Goal: Task Accomplishment & Management: Manage account settings

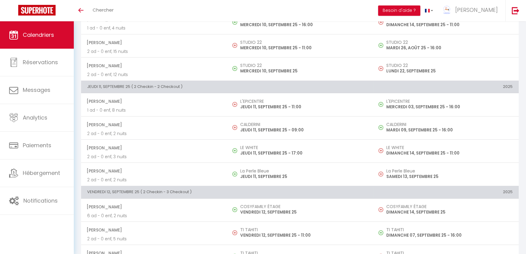
scroll to position [349, 0]
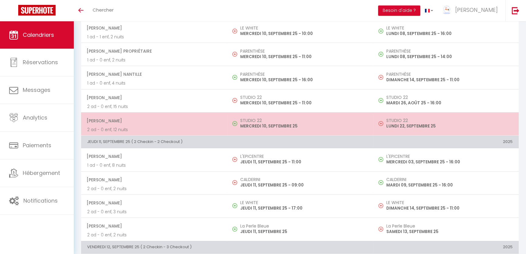
click at [235, 116] on td "STUDIO 22 MERCREDI 10, SEPTEMBRE 25" at bounding box center [300, 123] width 146 height 23
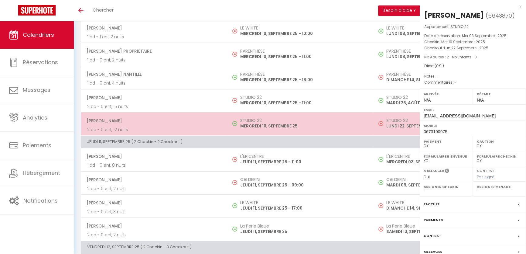
select select "KO"
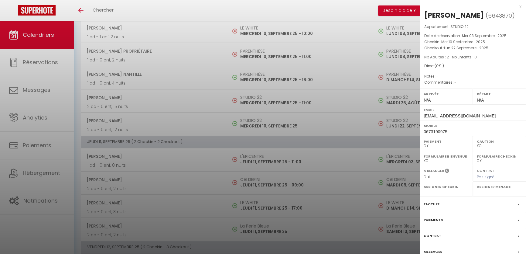
click at [234, 137] on div at bounding box center [263, 127] width 526 height 254
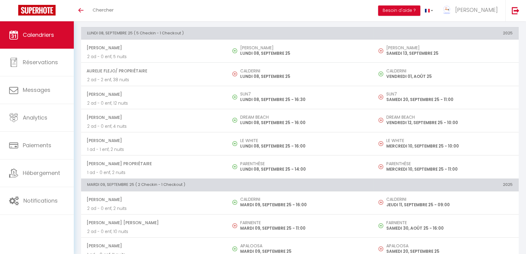
scroll to position [0, 0]
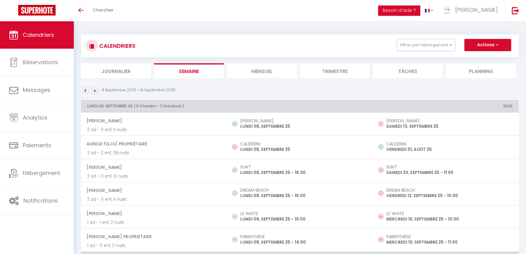
click at [251, 70] on li "Mensuel" at bounding box center [262, 70] width 70 height 15
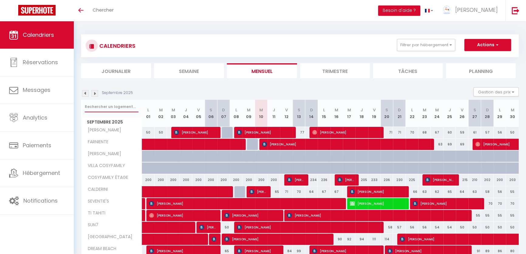
click at [112, 105] on input "text" at bounding box center [112, 106] width 54 height 11
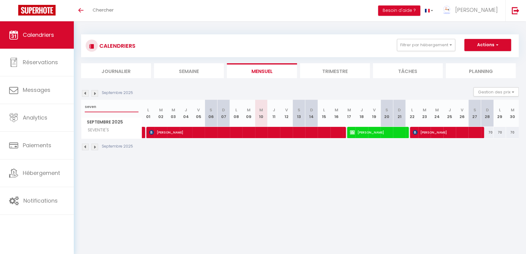
type input "seven"
click at [285, 131] on span "[PERSON_NAME]" at bounding box center [244, 132] width 191 height 12
select select "OK"
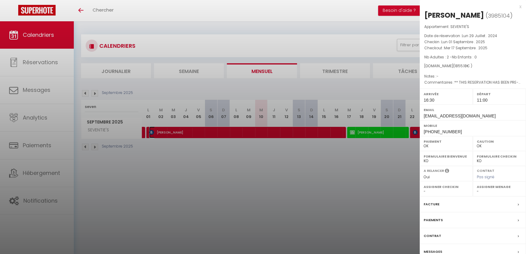
scroll to position [21, 0]
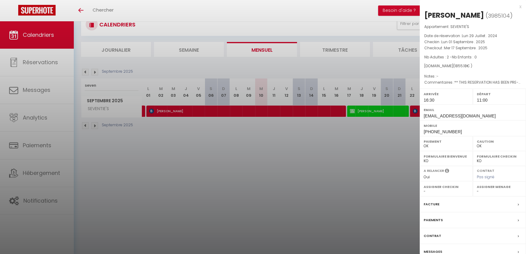
click at [434, 207] on label "Facture" at bounding box center [432, 204] width 16 height 6
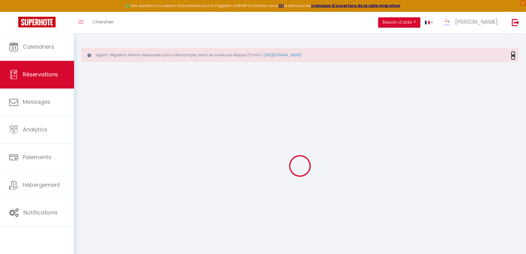
click at [512, 55] on span "×" at bounding box center [513, 56] width 3 height 8
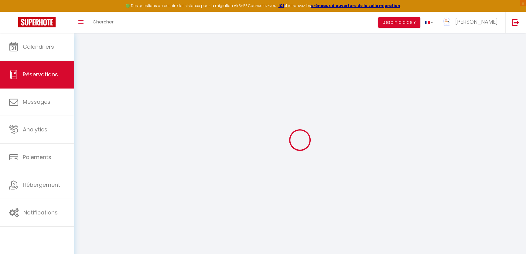
type input "[PERSON_NAME]"
type input "Kreykenbohm"
type input "[EMAIL_ADDRESS][DOMAIN_NAME]"
type input "[PHONE_NUMBER]"
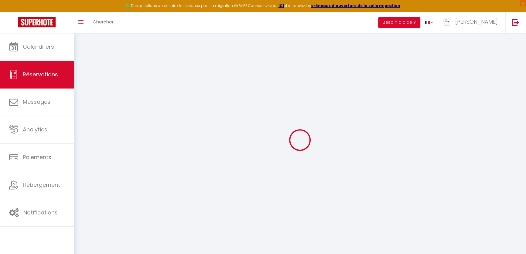
type input "[PHONE_NUMBER]"
type input "."
select select "DE"
type input "49"
type input "391.95"
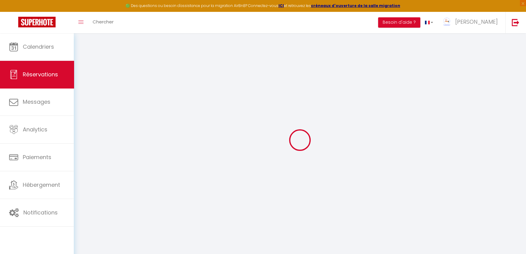
type input "20.41"
select select "26947"
select select "1"
select select
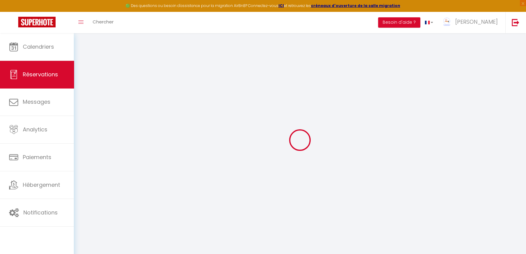
type input "2"
select select "12"
select select "15"
type input "1657.58"
checkbox input "false"
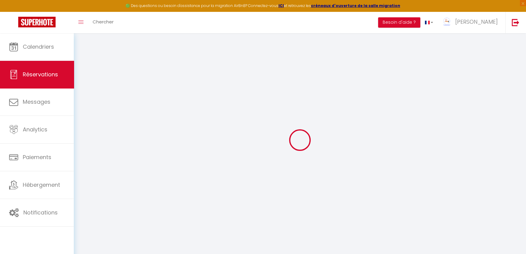
type input "0"
select select "2"
type input "101"
type input "0"
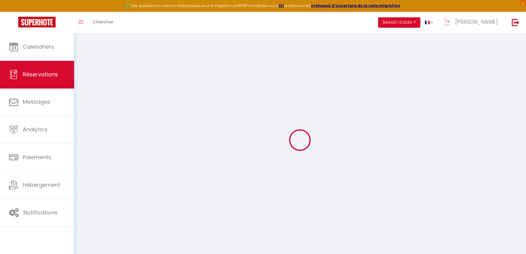
select select
checkbox input "false"
select select
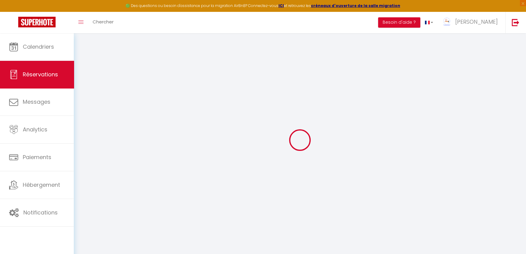
checkbox input "false"
select select
checkbox input "false"
type textarea "** THIS RESERVATION HAS BEEN PRE-PAID ** BOOKING NOTE : Payment charge is EUR 2…"
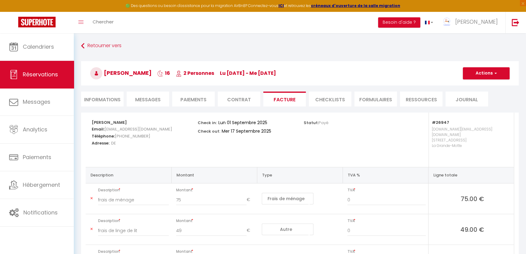
drag, startPoint x: 221, startPoint y: 130, endPoint x: 249, endPoint y: 128, distance: 28.1
click at [249, 128] on select "Mer 17 Septembre 2025" at bounding box center [245, 130] width 51 height 9
click at [289, 133] on div "Check in: Lun 01 Septembre 2025 Check out: Mer 17 Septembre 2025" at bounding box center [247, 126] width 98 height 29
click at [311, 121] on p "Statut: Payé" at bounding box center [316, 121] width 25 height 7
click at [256, 121] on select "Lun 01 Septembre 2025" at bounding box center [242, 122] width 51 height 9
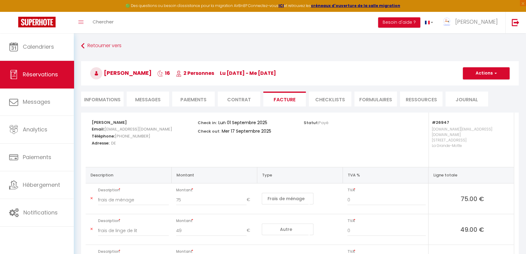
click at [307, 142] on div "Statut: Payé" at bounding box center [353, 139] width 106 height 54
click at [100, 97] on li "Informations" at bounding box center [102, 98] width 43 height 15
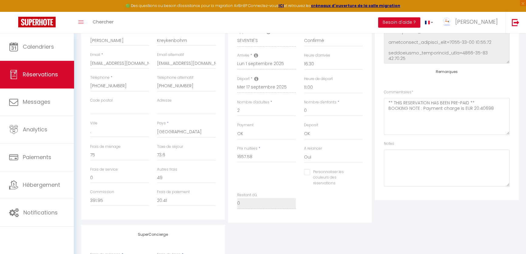
scroll to position [138, 0]
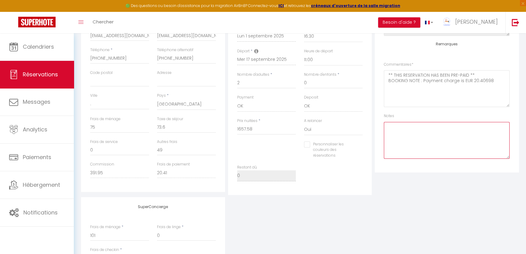
click at [412, 137] on textarea at bounding box center [447, 140] width 126 height 37
type textarea "Pas besoin de ménage et [PERSON_NAME]"
drag, startPoint x: 458, startPoint y: 126, endPoint x: 368, endPoint y: 126, distance: 90.5
click at [369, 126] on div "Détails Voyageur Prénom * [PERSON_NAME] * [PERSON_NAME] Email * [EMAIL_ADDRESS]…" at bounding box center [300, 84] width 441 height 220
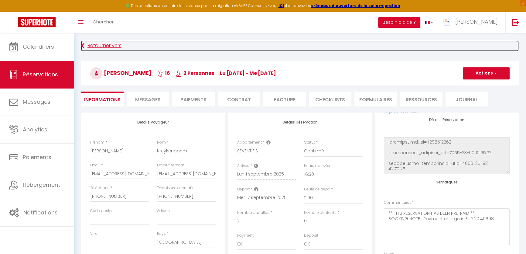
click at [84, 45] on icon at bounding box center [82, 45] width 3 height 11
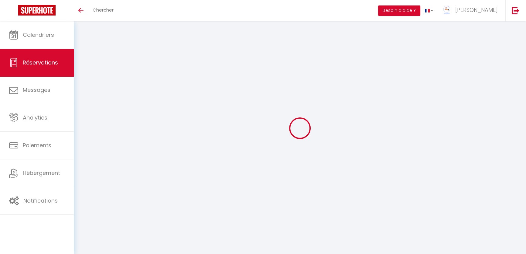
select select
checkbox input "false"
select select
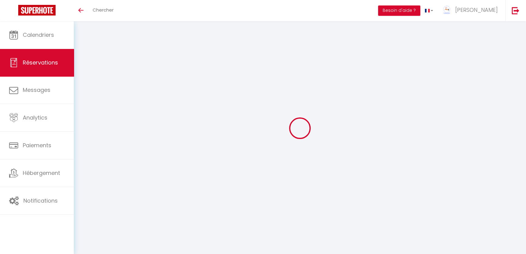
checkbox input "false"
type textarea "** THIS RESERVATION HAS BEEN PRE-PAID ** BOOKING NOTE : Payment charge is EUR 2…"
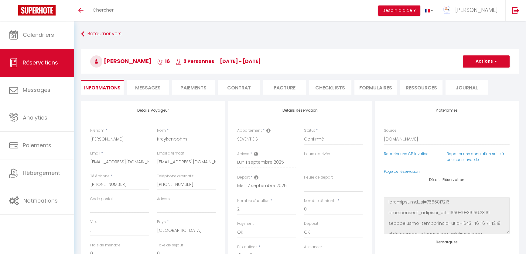
scroll to position [27, 0]
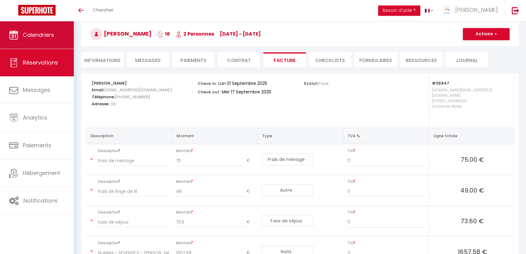
click at [43, 36] on span "Calendriers" at bounding box center [38, 35] width 31 height 8
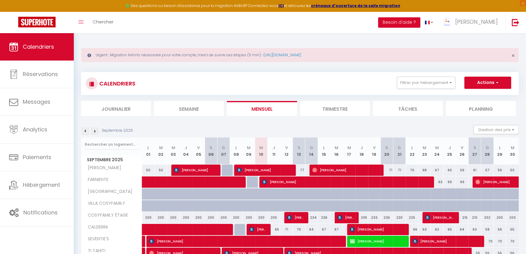
click at [191, 109] on li "Semaine" at bounding box center [189, 108] width 70 height 15
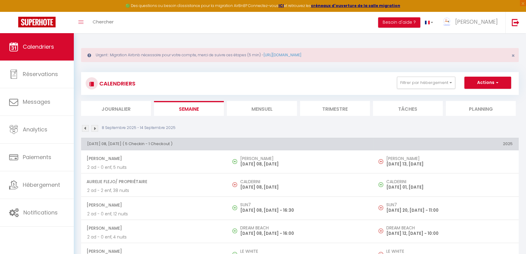
click at [236, 110] on li "Mensuel" at bounding box center [262, 108] width 70 height 15
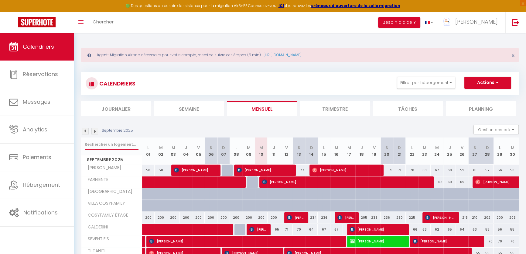
click at [118, 143] on input "text" at bounding box center [112, 144] width 54 height 11
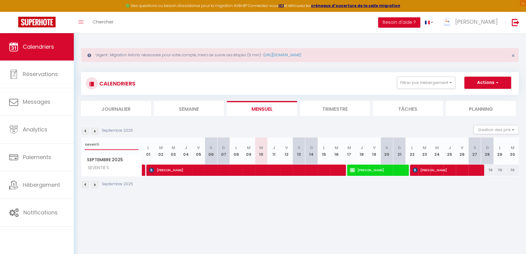
type input "seventi"
click at [359, 170] on span "[PERSON_NAME]" at bounding box center [377, 170] width 54 height 12
select select "OK"
select select "KO"
select select "0"
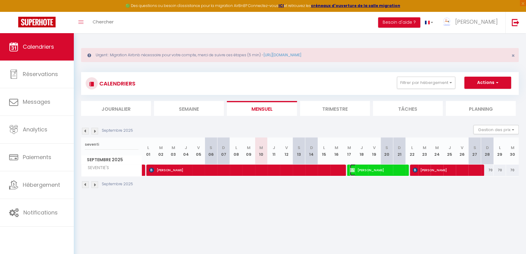
select select "0"
select select
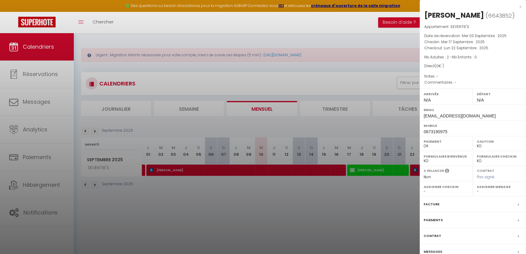
click at [432, 204] on label "Facture" at bounding box center [432, 204] width 16 height 6
select select
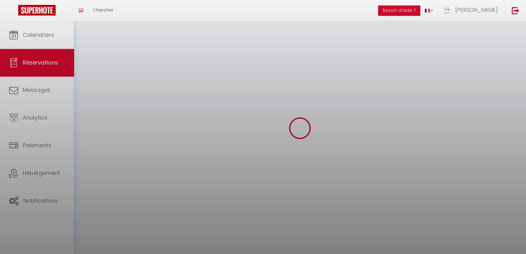
select select
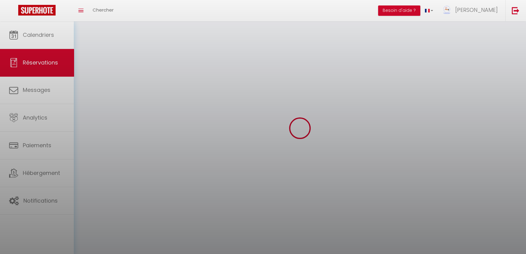
select select
checkbox input "false"
select select
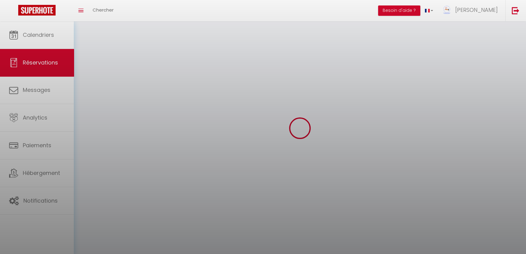
select select
checkbox input "false"
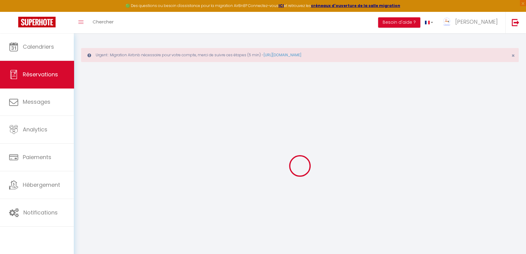
select select
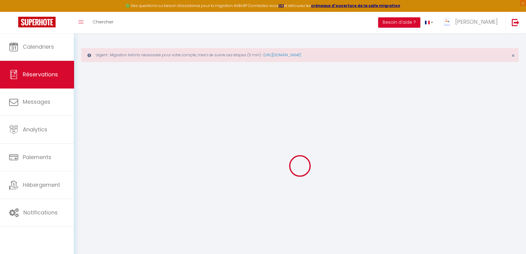
select select
checkbox input "false"
select select
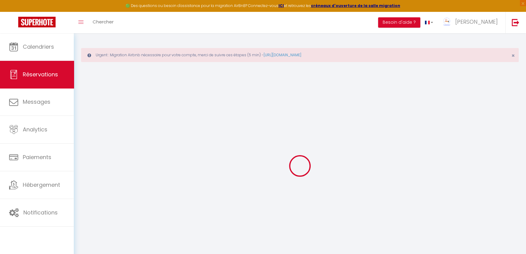
select select
checkbox input "false"
select select
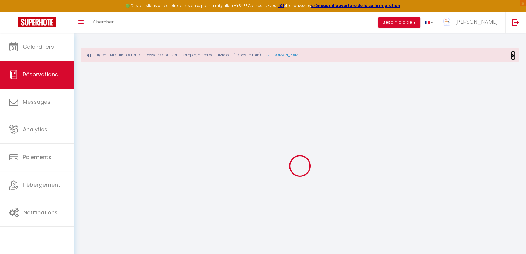
click at [512, 55] on span "×" at bounding box center [513, 56] width 3 height 8
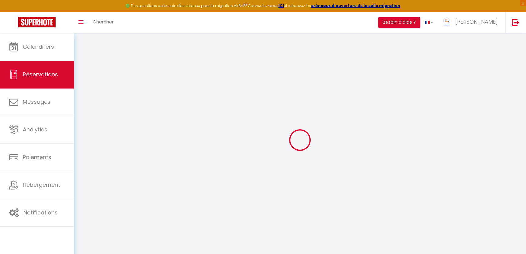
type input "Gabriel"
type input "Henri"
type input "[EMAIL_ADDRESS][DOMAIN_NAME]"
type input "0673190975"
select select "FR"
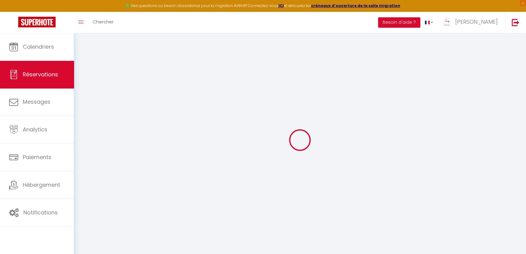
select select "26947"
select select "1"
type input "Mer 17 Septembre 2025"
select select
type input "Lun 22 Septembre 2025"
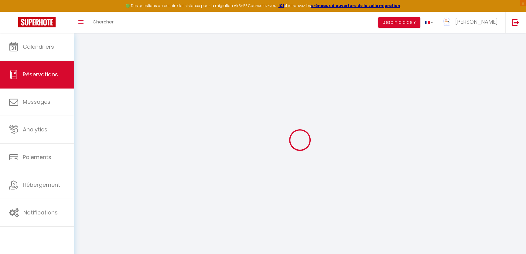
select select
type input "2"
select select "12"
select select
checkbox input "true"
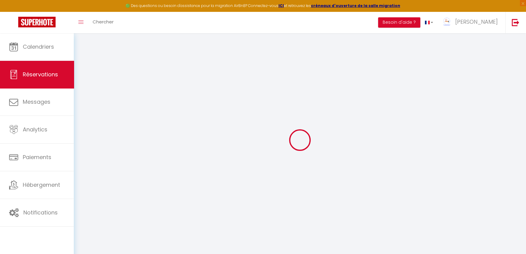
type input "0"
type input "101"
type input "0"
select select
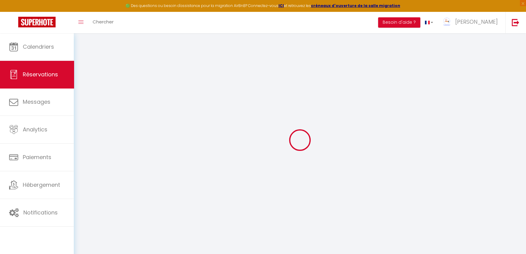
select select
select select "14"
select select
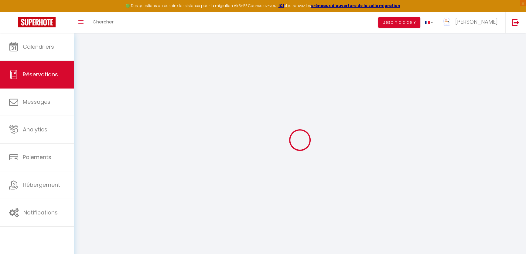
select select
checkbox input "true"
select select
checkbox input "true"
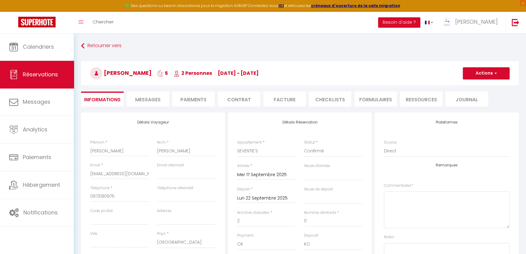
select select
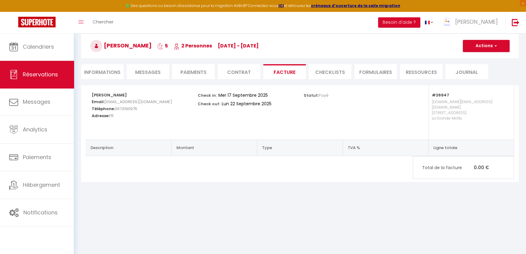
select select
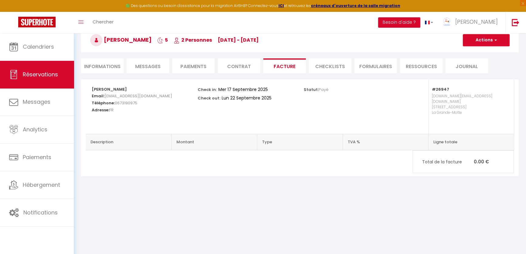
click at [108, 67] on li "Informations" at bounding box center [102, 65] width 43 height 15
select select
select select "0"
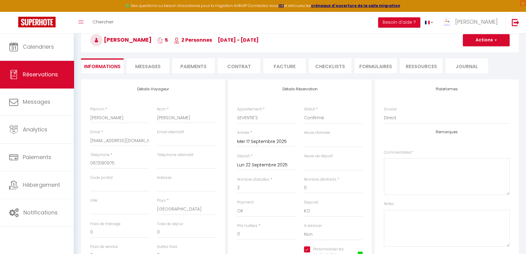
scroll to position [143, 0]
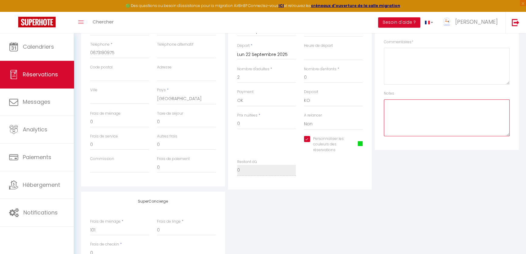
click at [403, 112] on textarea at bounding box center [447, 117] width 126 height 37
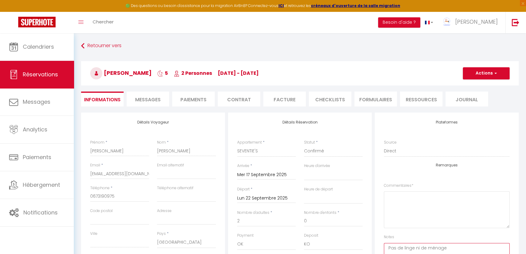
type textarea "Pas de linge ni de ménage"
click at [493, 73] on span "button" at bounding box center [495, 72] width 4 height 5
click at [475, 86] on link "Enregistrer" at bounding box center [480, 87] width 48 height 8
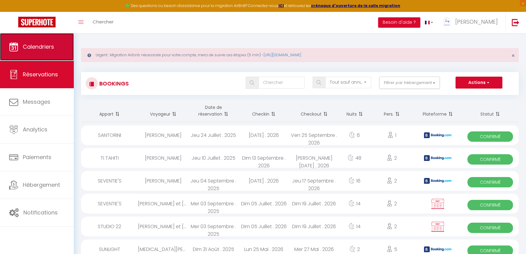
click at [50, 55] on link "Calendriers" at bounding box center [37, 46] width 74 height 27
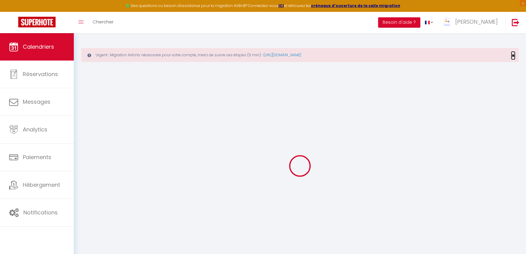
click at [514, 53] on span "×" at bounding box center [513, 56] width 3 height 8
click at [514, 55] on span "×" at bounding box center [513, 56] width 3 height 8
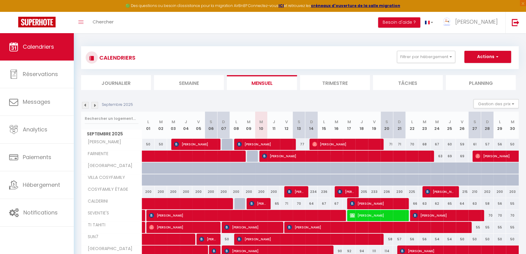
click at [173, 83] on li "Semaine" at bounding box center [189, 82] width 70 height 15
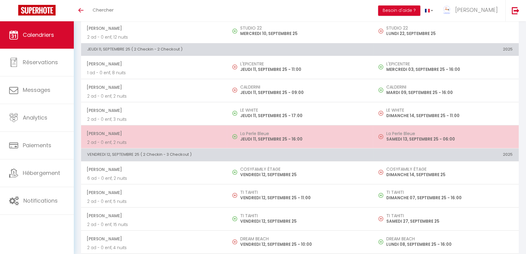
scroll to position [469, 0]
